Goal: Find specific page/section: Find specific page/section

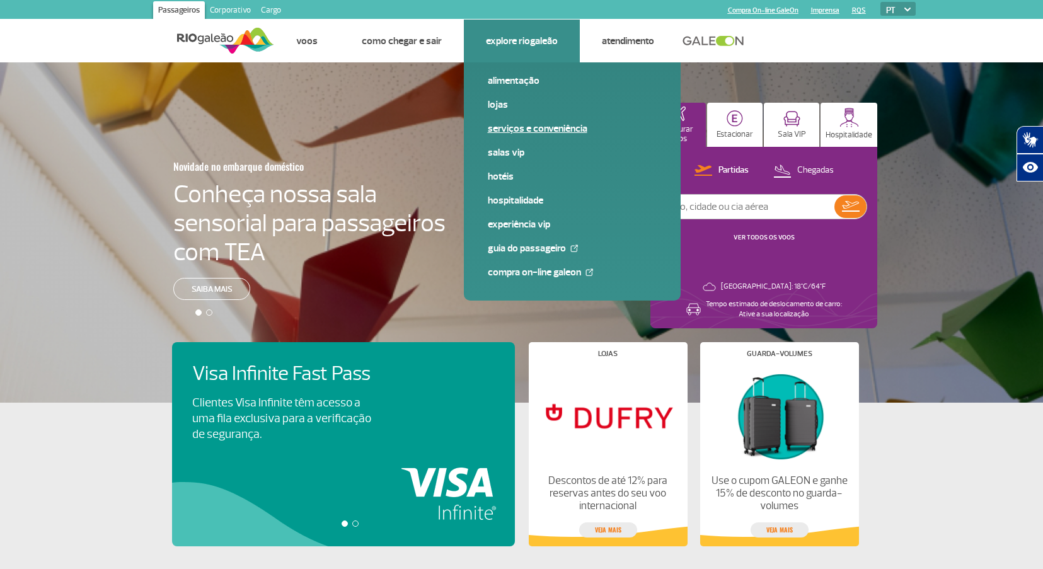
click at [538, 128] on link "Serviços e Conveniência" at bounding box center [572, 129] width 169 height 14
click at [503, 105] on link "Lojas" at bounding box center [572, 105] width 169 height 14
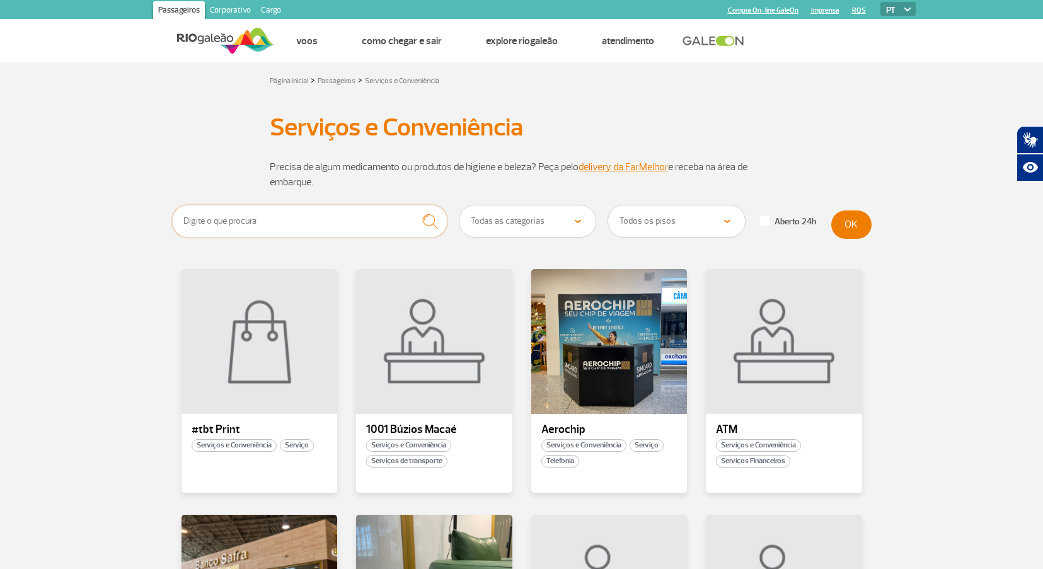
click at [198, 219] on input "text" at bounding box center [310, 221] width 276 height 33
type input "correios"
click at [857, 228] on button "OK" at bounding box center [851, 225] width 40 height 28
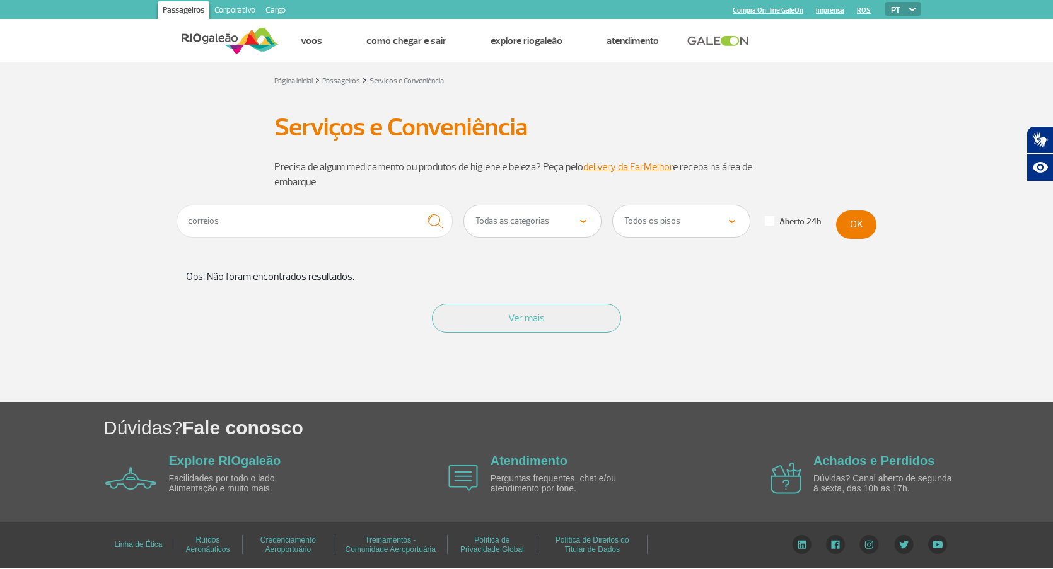
click at [583, 221] on select "Todas as categorias Conveniência Serviços Financeiros Farmácia Massagem Serviço…" at bounding box center [532, 221] width 137 height 32
click at [731, 224] on select "Todos os pisos Área Pública (antes do Raio-X) Desembarque Área Pública Desembar…" at bounding box center [681, 221] width 137 height 32
click at [851, 144] on div "Serviços e Conveniência Serviços e Conveniência" at bounding box center [526, 127] width 700 height 34
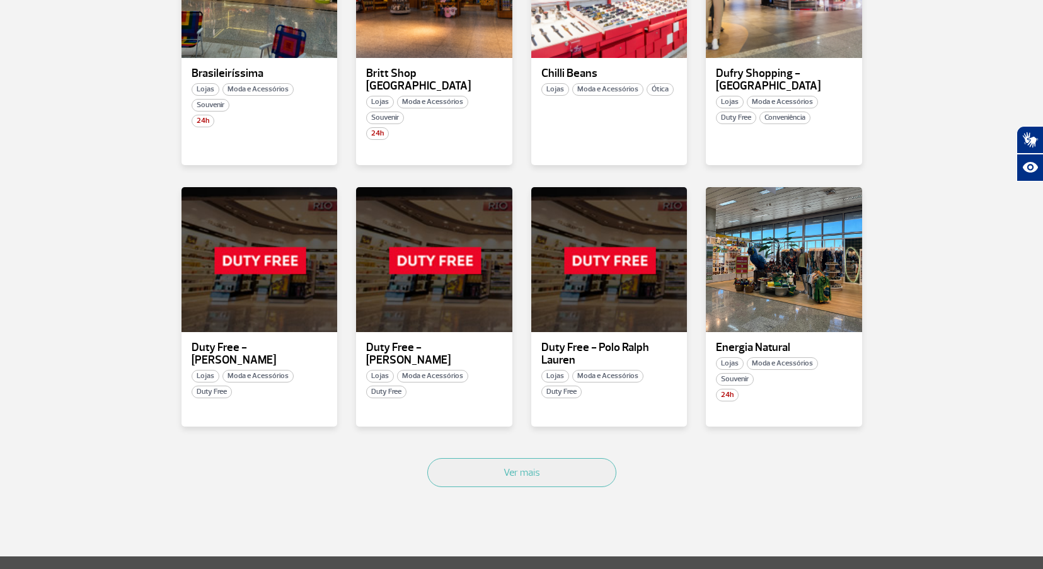
scroll to position [630, 0]
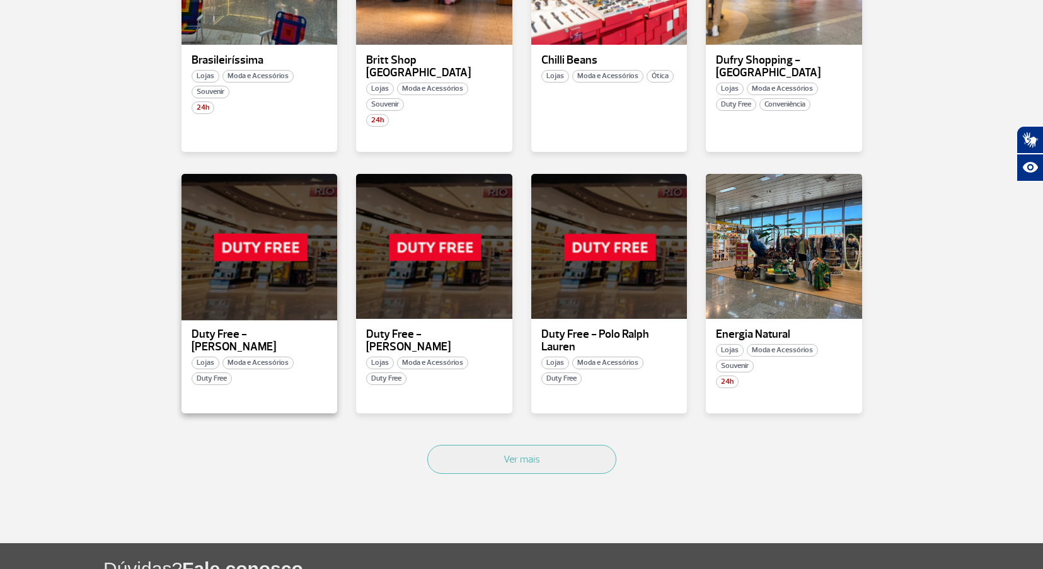
click at [275, 251] on div at bounding box center [259, 247] width 159 height 148
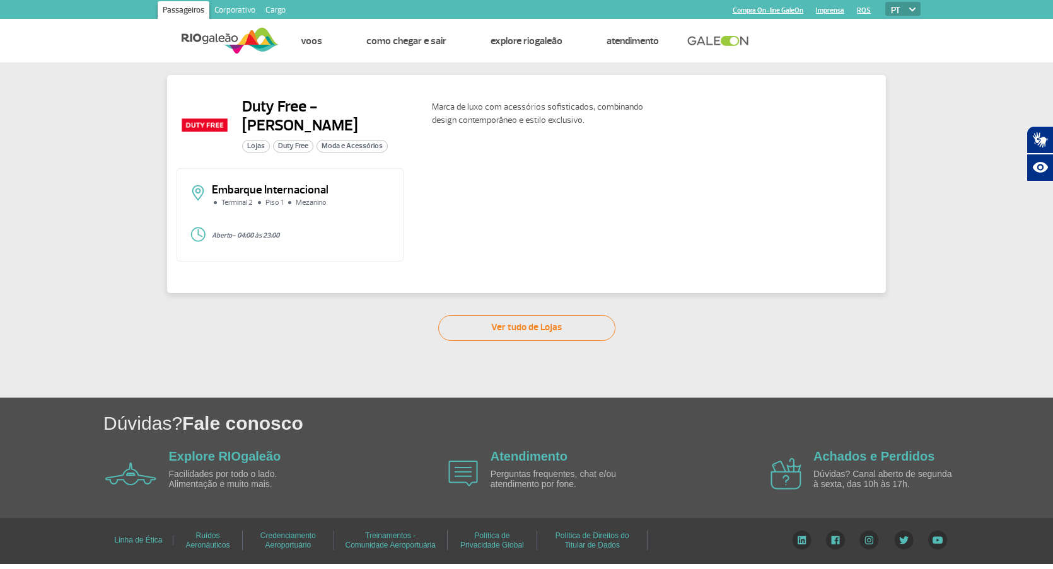
click at [200, 129] on img at bounding box center [203, 124] width 55 height 55
click at [303, 140] on span "Duty Free" at bounding box center [293, 146] width 40 height 13
click at [261, 140] on span "Lojas" at bounding box center [256, 146] width 28 height 13
click at [221, 126] on img at bounding box center [203, 124] width 55 height 55
